Goal: Task Accomplishment & Management: Use online tool/utility

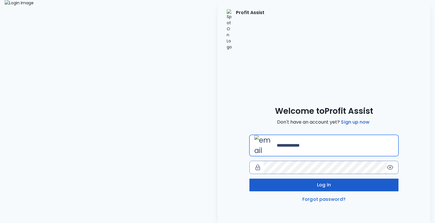
type input "**********"
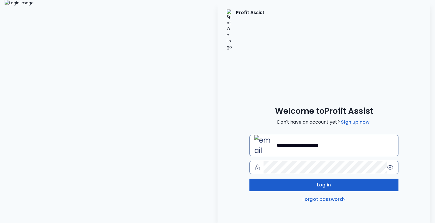
click at [273, 178] on button "Log in" at bounding box center [323, 184] width 149 height 13
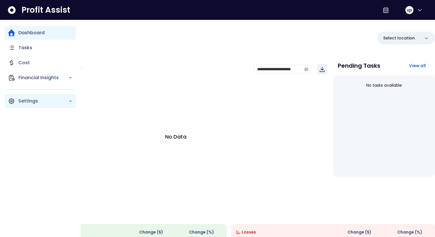
click at [32, 98] on p "Settings" at bounding box center [43, 100] width 50 height 7
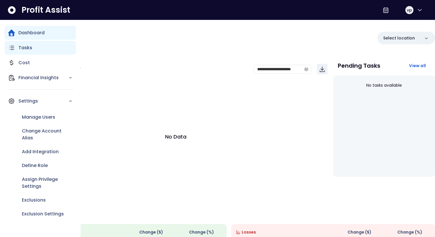
click at [44, 51] on div "Tasks" at bounding box center [40, 48] width 71 height 14
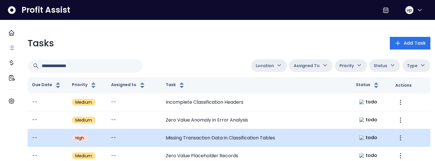
scroll to position [1, 0]
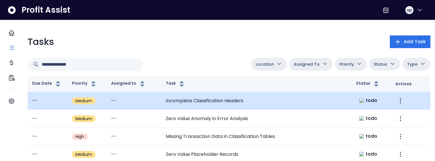
click at [264, 98] on td "Incomplete Classification Headers" at bounding box center [256, 101] width 190 height 18
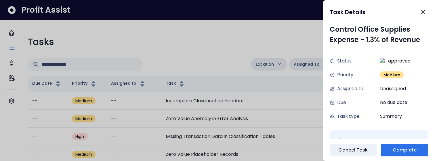
click at [245, 49] on div at bounding box center [217, 80] width 435 height 161
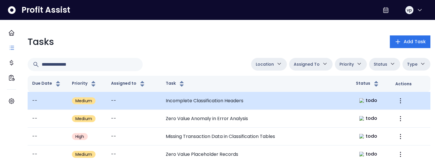
click at [208, 98] on td "Incomplete Classification Headers" at bounding box center [256, 101] width 190 height 18
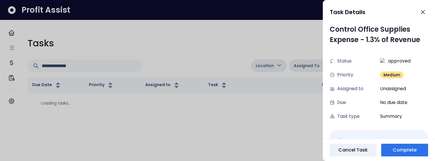
scroll to position [0, 0]
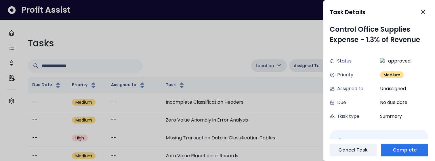
click at [249, 44] on div at bounding box center [217, 80] width 435 height 161
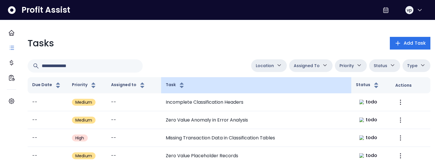
scroll to position [1, 0]
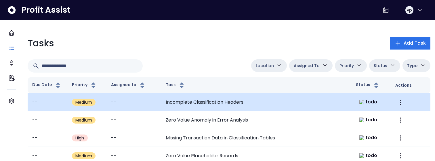
click at [271, 104] on td "Incomplete Classification Headers" at bounding box center [256, 102] width 190 height 18
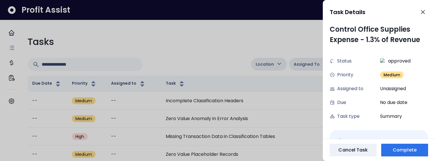
scroll to position [0, 0]
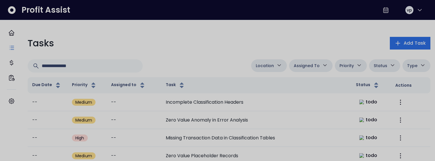
click at [187, 51] on div at bounding box center [217, 80] width 435 height 161
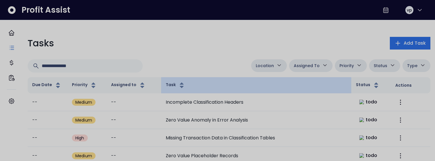
scroll to position [1, 0]
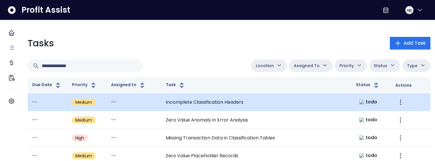
click at [192, 100] on td "Incomplete Classification Headers" at bounding box center [256, 102] width 190 height 18
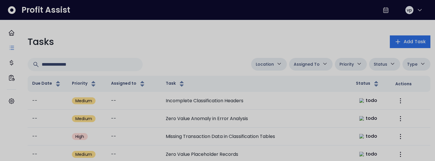
click at [163, 54] on div at bounding box center [217, 80] width 435 height 161
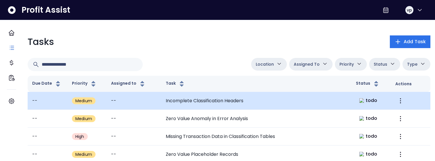
click at [325, 99] on td "Incomplete Classification Headers" at bounding box center [256, 101] width 190 height 18
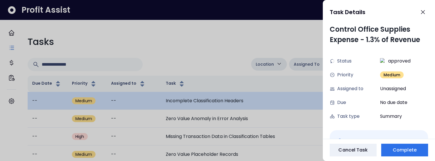
scroll to position [0, 0]
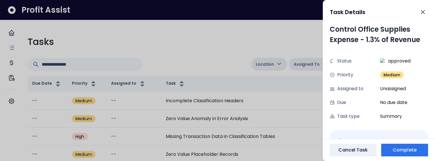
click at [193, 67] on div at bounding box center [217, 80] width 435 height 161
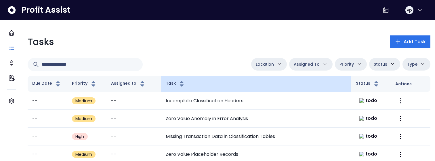
scroll to position [1, 0]
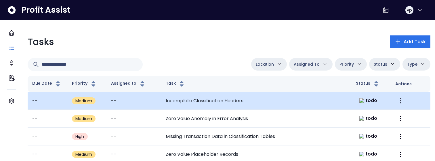
click at [198, 105] on td "Incomplete Classification Headers" at bounding box center [256, 101] width 190 height 18
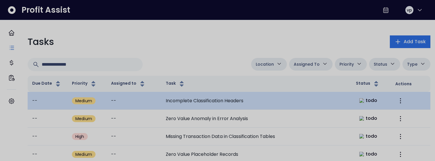
scroll to position [0, 0]
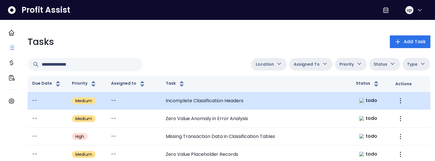
click at [247, 101] on td "Incomplete Classification Headers" at bounding box center [256, 101] width 190 height 18
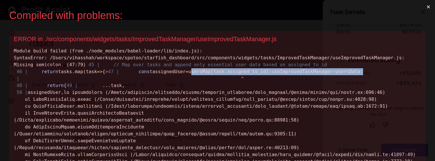
drag, startPoint x: 292, startPoint y: 94, endPoint x: 108, endPoint y: 95, distance: 183.4
copy span "usersMap[task . assigned_to_id] ; useImprovedTaskManager ~ usersData :"
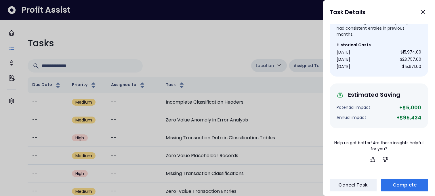
click at [252, 59] on div at bounding box center [217, 98] width 435 height 196
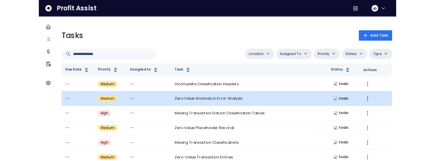
scroll to position [0, 0]
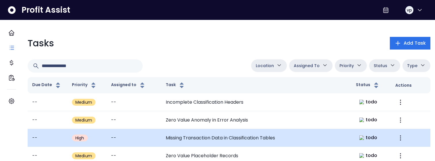
click at [179, 138] on td "Missing Transaction Data in Classification Tables" at bounding box center [256, 138] width 190 height 18
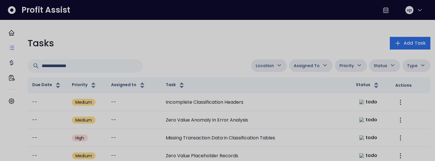
click at [275, 24] on div at bounding box center [217, 80] width 435 height 161
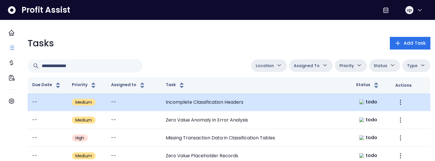
click at [322, 108] on td "Incomplete Classification Headers" at bounding box center [256, 102] width 190 height 18
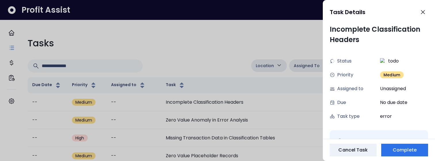
click at [254, 49] on div at bounding box center [217, 80] width 435 height 161
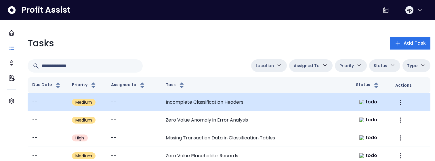
click at [273, 98] on td "Incomplete Classification Headers" at bounding box center [256, 102] width 190 height 18
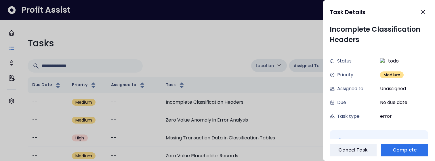
click at [293, 48] on div at bounding box center [217, 80] width 435 height 161
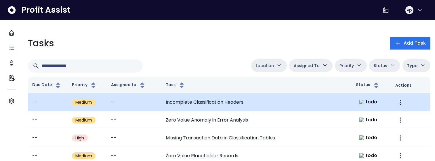
click at [316, 103] on td "Incomplete Classification Headers" at bounding box center [256, 102] width 190 height 18
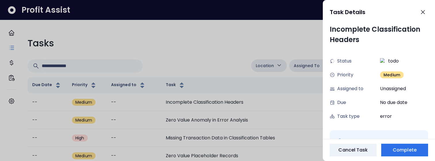
click at [292, 28] on div at bounding box center [217, 80] width 435 height 161
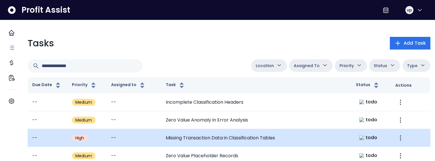
click at [213, 135] on td "Missing Transaction Data in Classification Tables" at bounding box center [256, 138] width 190 height 18
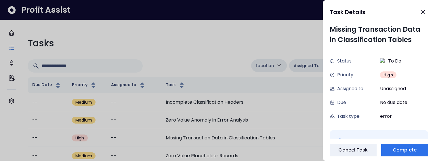
click at [203, 126] on div at bounding box center [217, 80] width 435 height 161
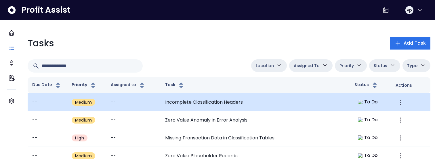
click at [229, 104] on td "Incomplete Classification Headers" at bounding box center [254, 102] width 189 height 18
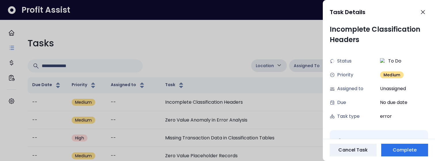
click at [215, 59] on div at bounding box center [217, 80] width 435 height 161
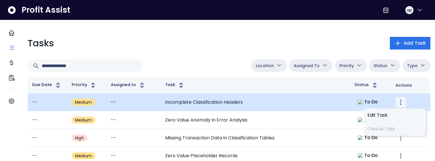
click at [397, 99] on icon "More" at bounding box center [400, 102] width 7 height 7
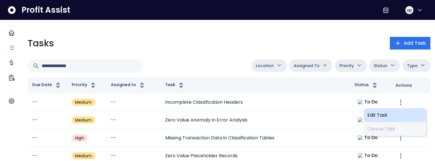
click at [379, 118] on span "Edit Task" at bounding box center [394, 115] width 55 height 7
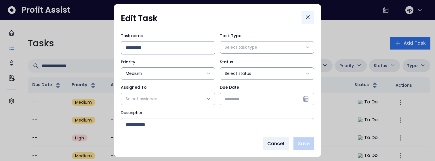
click at [308, 21] on button "Close" at bounding box center [307, 17] width 13 height 13
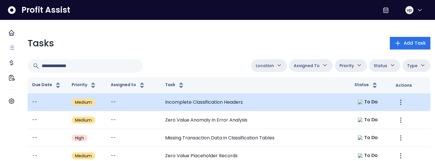
click at [328, 102] on td "Incomplete Classification Headers" at bounding box center [254, 102] width 189 height 18
